Goal: Task Accomplishment & Management: Use online tool/utility

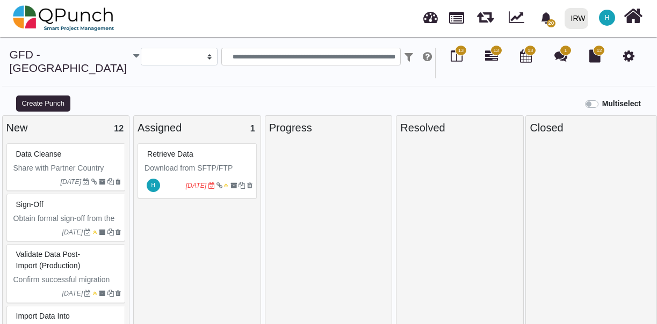
select select
click at [45, 15] on img at bounding box center [64, 18] width 102 height 32
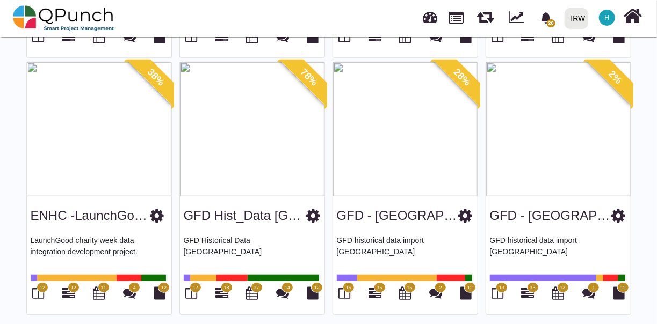
scroll to position [304, 0]
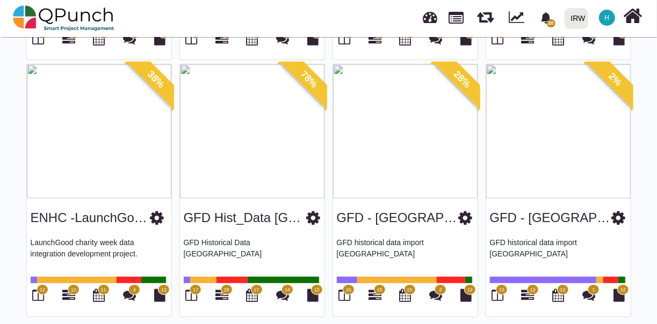
click at [267, 150] on img at bounding box center [252, 131] width 144 height 134
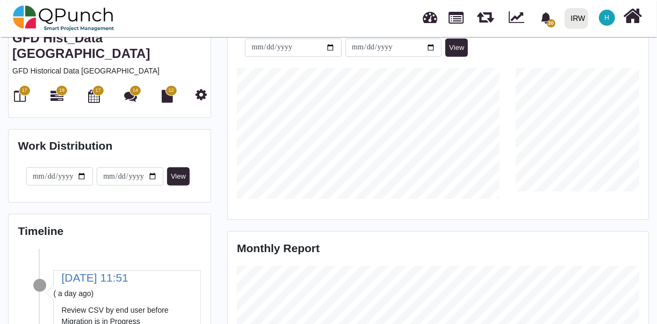
scroll to position [233, 0]
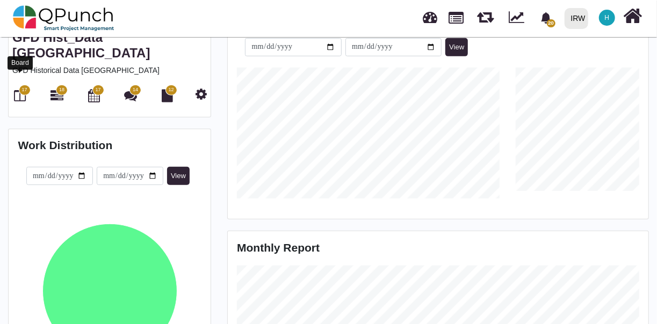
click at [21, 89] on icon at bounding box center [21, 95] width 12 height 13
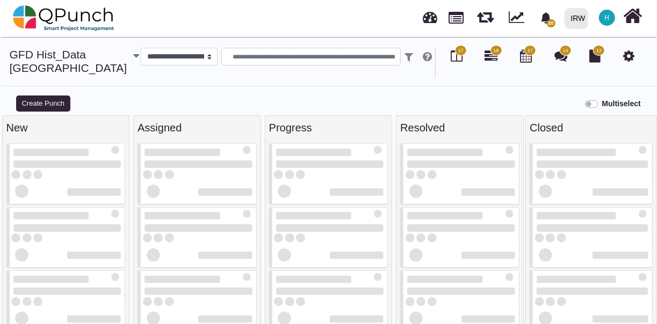
select select
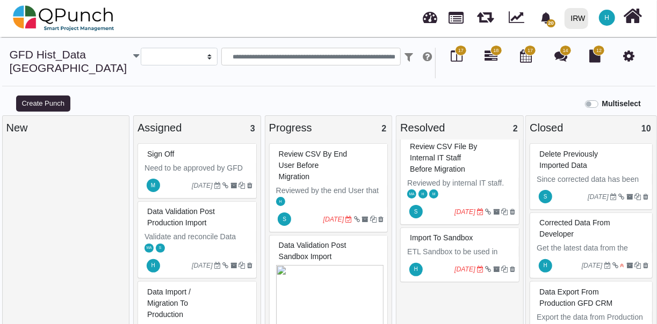
scroll to position [8, 0]
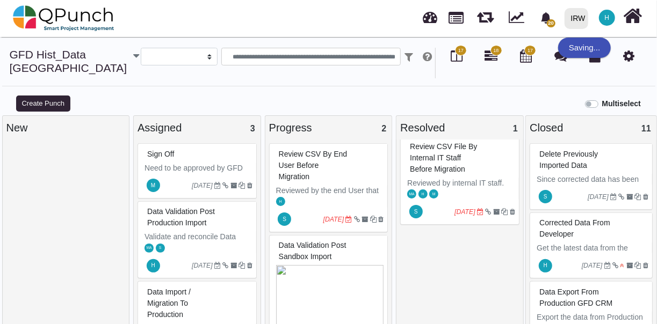
click at [456, 154] on span "Review CSV file by internal IT staff before Migration" at bounding box center [443, 157] width 67 height 31
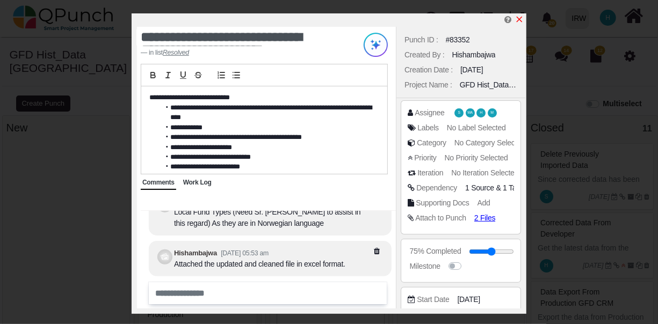
click at [522, 19] on icon "x" at bounding box center [519, 19] width 9 height 9
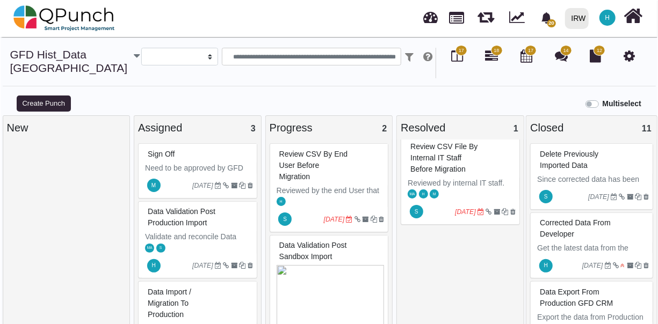
scroll to position [11, 0]
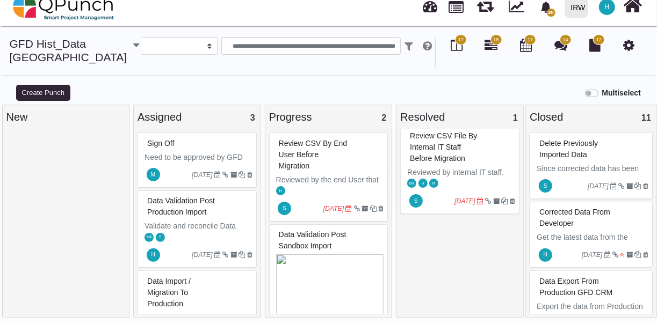
click at [453, 174] on p "Reviewed by internal IT staff." at bounding box center [461, 172] width 108 height 11
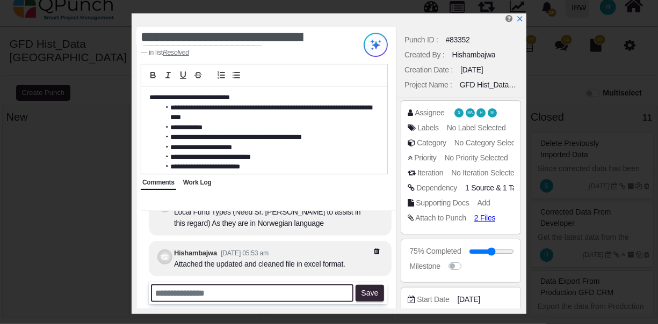
click at [250, 295] on input "text" at bounding box center [252, 294] width 203 height 18
click at [267, 294] on input "**********" at bounding box center [252, 294] width 203 height 18
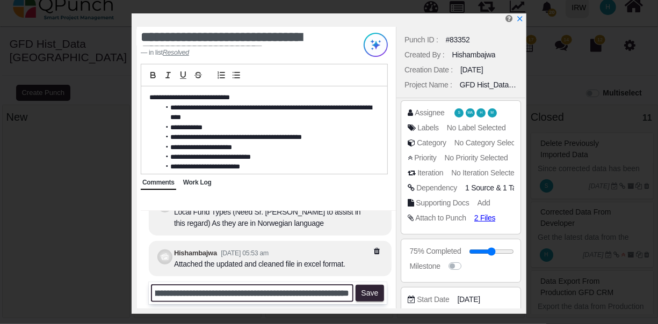
scroll to position [0, 84]
type input "**********"
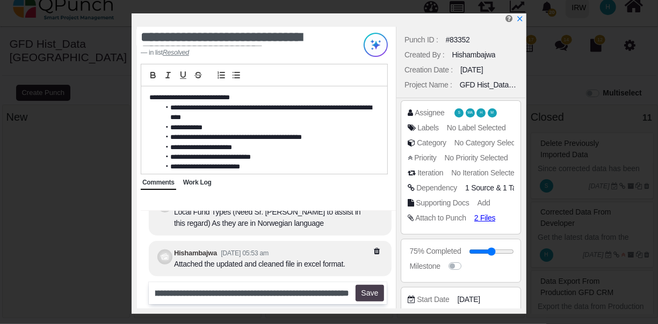
scroll to position [0, 0]
click at [370, 288] on button "Save" at bounding box center [370, 293] width 28 height 17
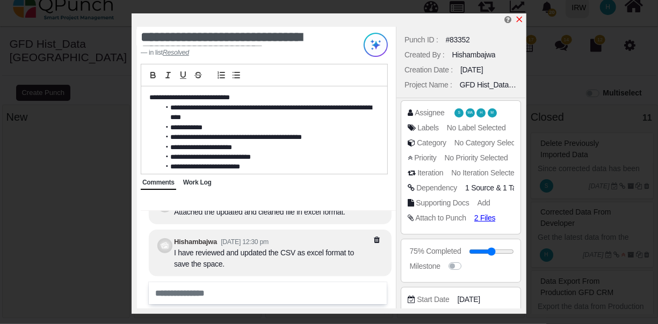
click at [517, 20] on icon "x" at bounding box center [519, 19] width 9 height 9
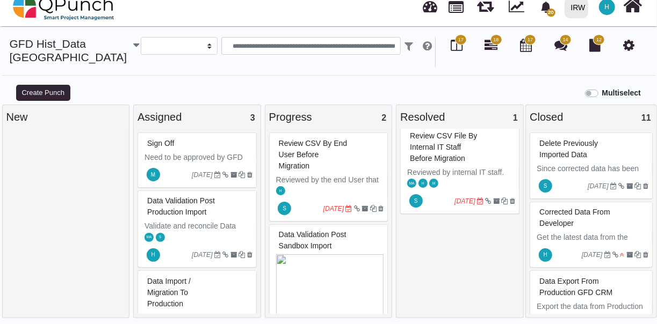
click at [320, 235] on span "Data validation post sandbox import" at bounding box center [313, 240] width 68 height 20
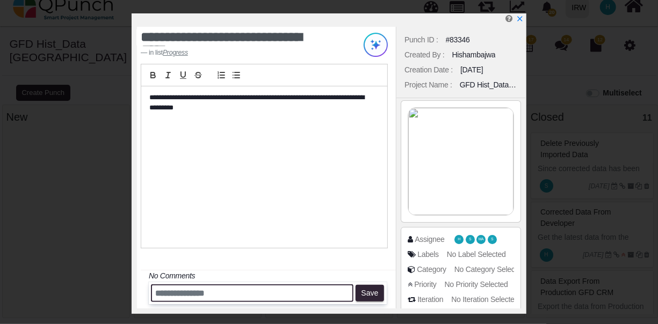
click at [263, 292] on input "text" at bounding box center [252, 294] width 203 height 18
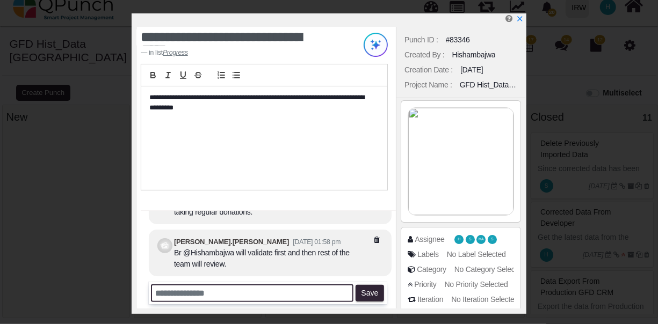
type input "*"
click at [263, 292] on input "*" at bounding box center [252, 294] width 203 height 18
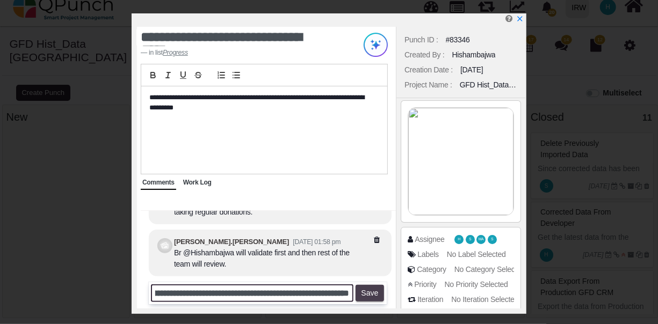
scroll to position [0, 575]
type input "**********"
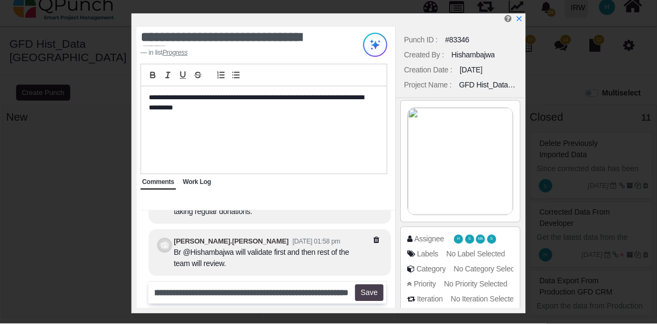
scroll to position [0, 0]
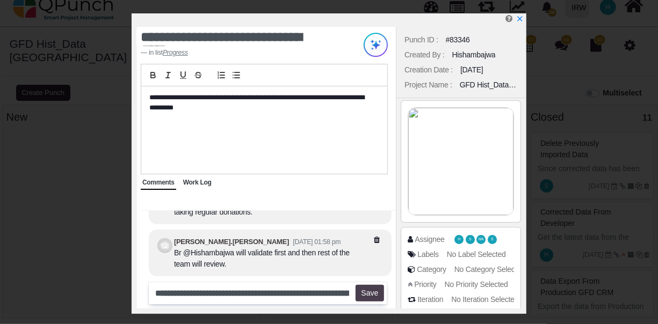
click at [375, 297] on button "Save" at bounding box center [370, 293] width 28 height 17
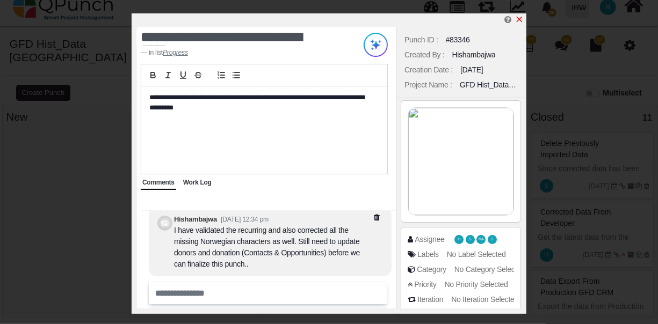
click at [520, 18] on icon "x" at bounding box center [519, 19] width 9 height 9
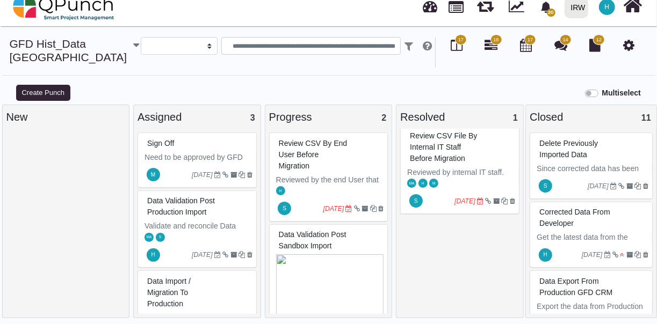
scroll to position [74, 0]
